Goal: Information Seeking & Learning: Learn about a topic

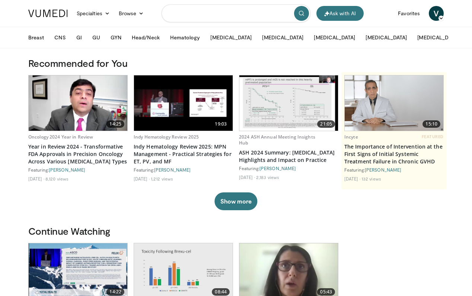
click at [235, 12] on input "Search topics, interventions" at bounding box center [235, 13] width 149 height 18
type input "**********"
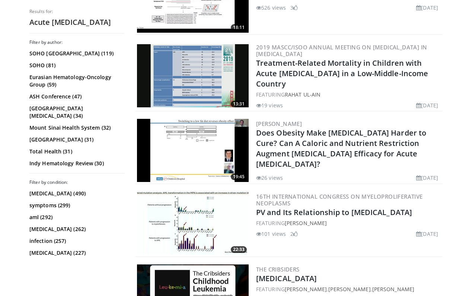
scroll to position [602, 0]
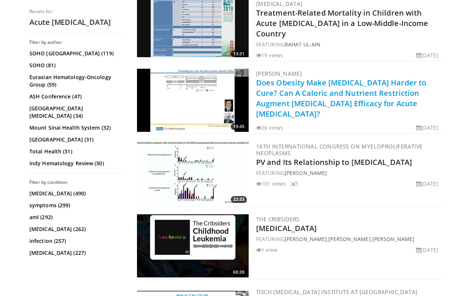
click at [305, 83] on link "Does Obesity Make Leukemia Harder to Cure? Can A Caloric and Nutrient Restricti…" at bounding box center [341, 98] width 170 height 41
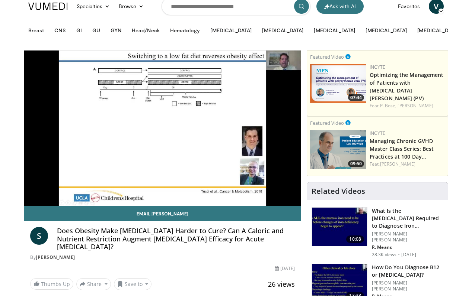
scroll to position [11, 0]
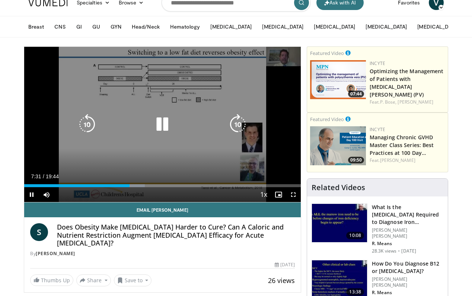
click at [163, 129] on icon "Video Player" at bounding box center [162, 124] width 21 height 21
click at [156, 124] on icon "Video Player" at bounding box center [162, 124] width 21 height 21
click at [164, 125] on icon "Video Player" at bounding box center [162, 124] width 21 height 21
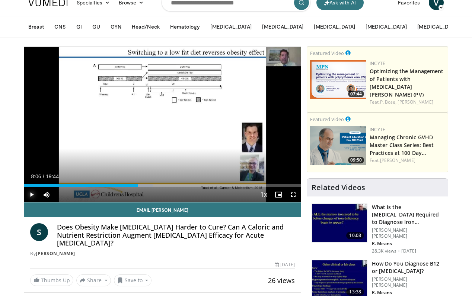
click at [32, 194] on span "Video Player" at bounding box center [31, 194] width 15 height 15
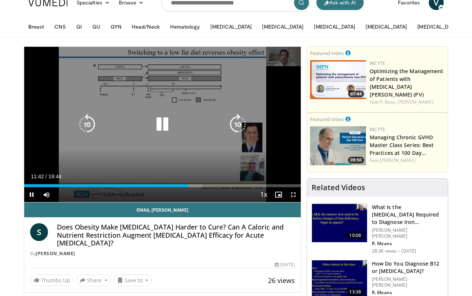
click at [89, 124] on icon "Video Player" at bounding box center [87, 124] width 21 height 21
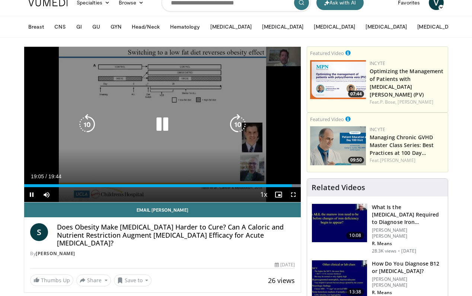
click at [161, 124] on icon "Video Player" at bounding box center [162, 124] width 21 height 21
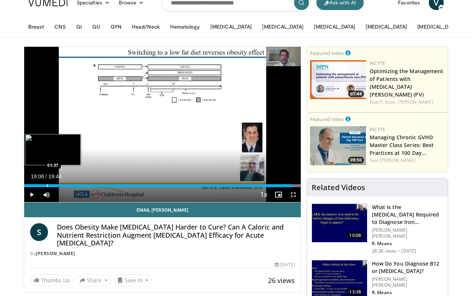
click at [47, 185] on div "Progress Bar" at bounding box center [47, 186] width 1 height 3
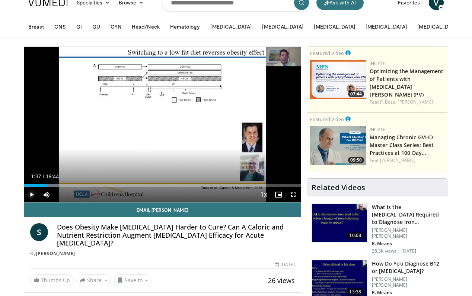
click at [36, 192] on span "Video Player" at bounding box center [31, 194] width 15 height 15
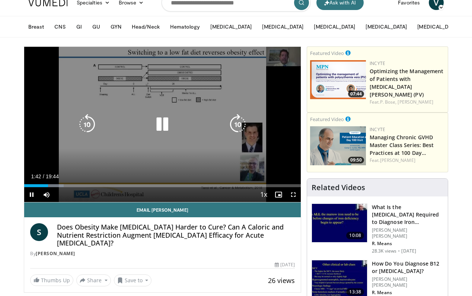
click at [165, 125] on icon "Video Player" at bounding box center [162, 124] width 21 height 21
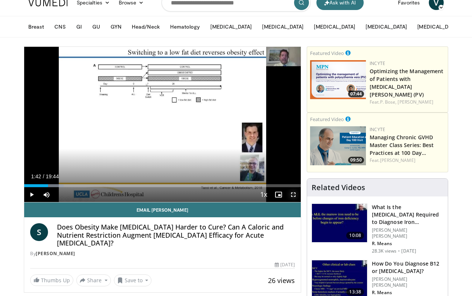
click at [294, 190] on span "Video Player" at bounding box center [293, 194] width 15 height 15
click at [30, 196] on span "Video Player" at bounding box center [31, 194] width 15 height 15
click at [32, 196] on span "Video Player" at bounding box center [31, 194] width 15 height 15
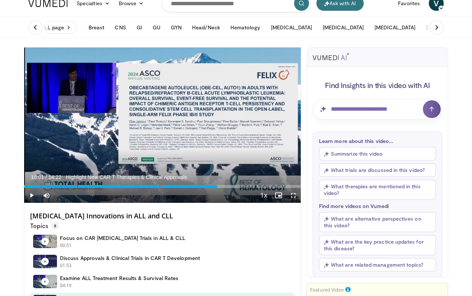
scroll to position [8, 0]
